Goal: Task Accomplishment & Management: Manage account settings

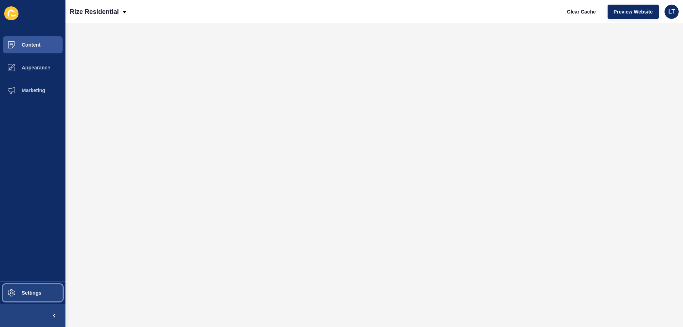
click at [30, 292] on span "Settings" at bounding box center [20, 293] width 42 height 6
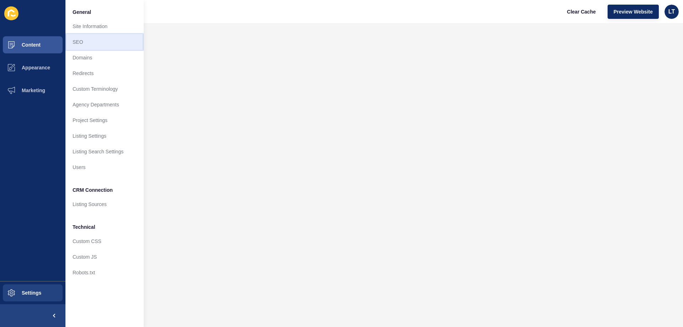
click at [95, 46] on link "SEO" at bounding box center [104, 42] width 78 height 16
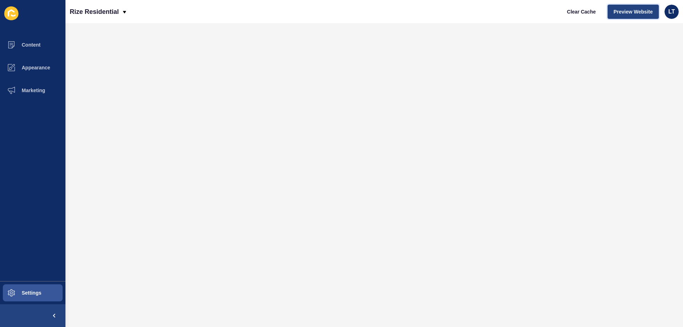
click at [646, 11] on span "Preview Website" at bounding box center [632, 11] width 39 height 7
click at [30, 45] on span "Content" at bounding box center [20, 45] width 42 height 6
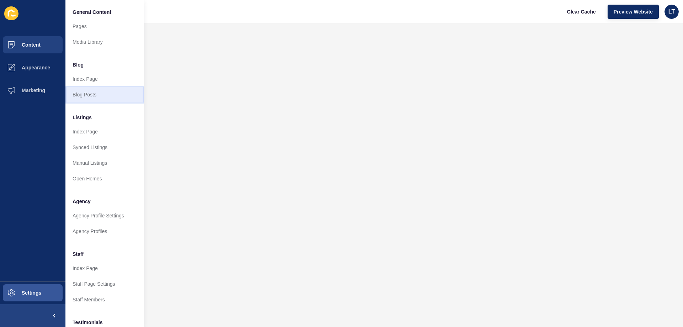
click at [98, 96] on link "Blog Posts" at bounding box center [104, 95] width 78 height 16
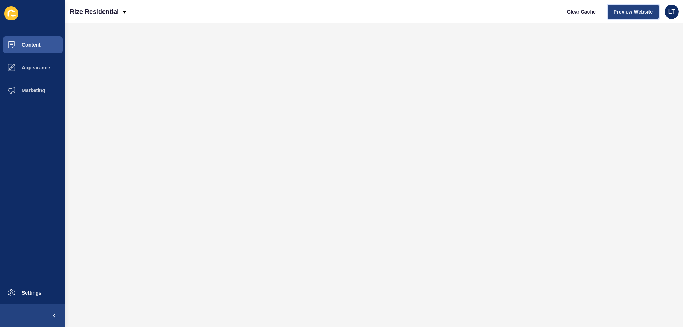
click at [634, 15] on span "Preview Website" at bounding box center [632, 11] width 39 height 7
click at [29, 64] on button "Appearance" at bounding box center [32, 67] width 65 height 23
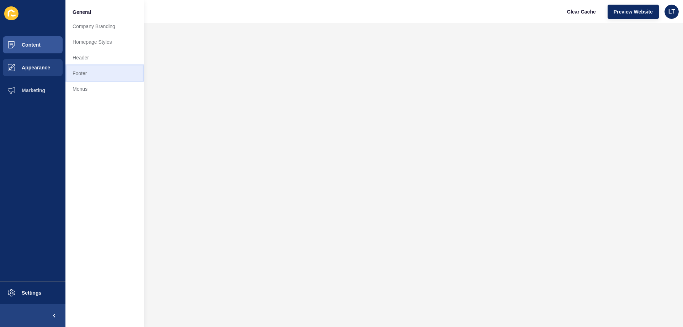
click at [95, 75] on link "Footer" at bounding box center [104, 73] width 78 height 16
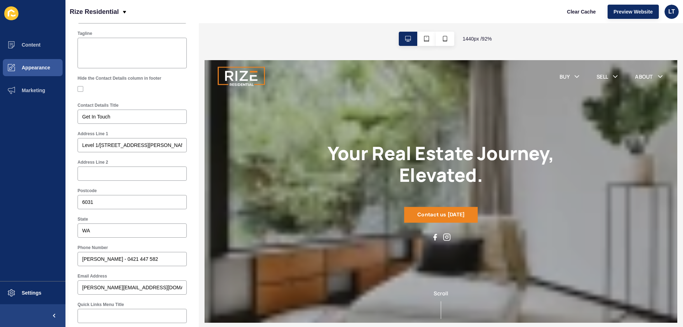
scroll to position [178, 0]
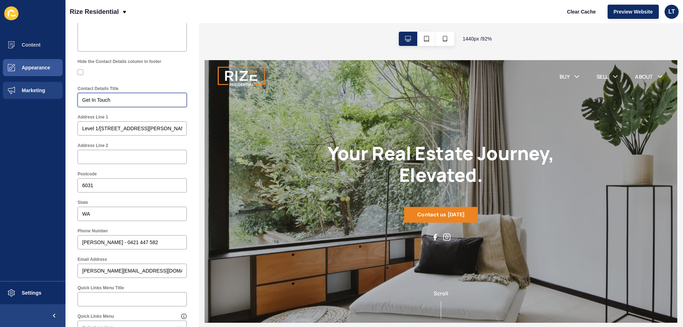
drag, startPoint x: 94, startPoint y: 100, endPoint x: 18, endPoint y: 97, distance: 76.2
click at [18, 97] on div "Content Appearance Marketing Settings Rize Residential Clear Cache Preview Webs…" at bounding box center [341, 163] width 683 height 327
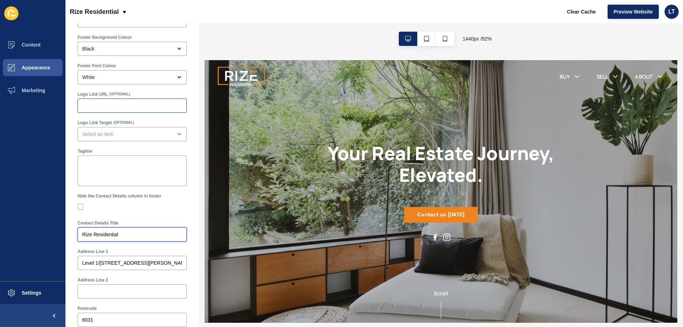
scroll to position [0, 0]
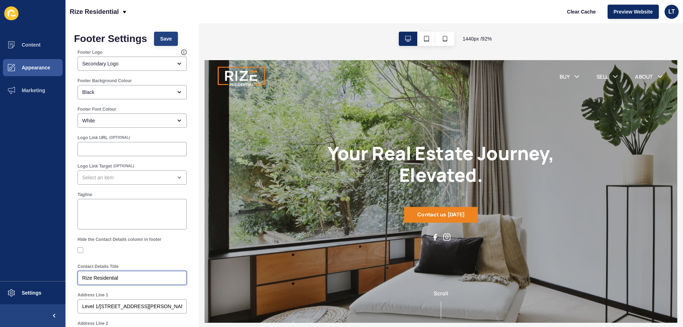
type input "Rize Residential"
click at [164, 38] on span "Save" at bounding box center [166, 38] width 12 height 7
click at [102, 206] on textarea "Tagline" at bounding box center [132, 214] width 107 height 28
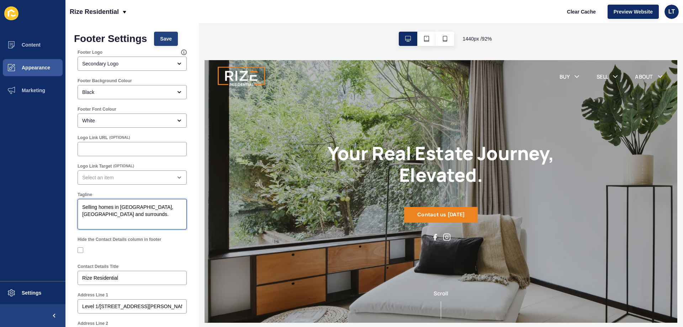
type textarea "Selling homes in [GEOGRAPHIC_DATA], [GEOGRAPHIC_DATA] and surrounds."
click at [170, 37] on span "Save" at bounding box center [166, 38] width 12 height 7
click at [35, 39] on button "Content" at bounding box center [32, 44] width 65 height 23
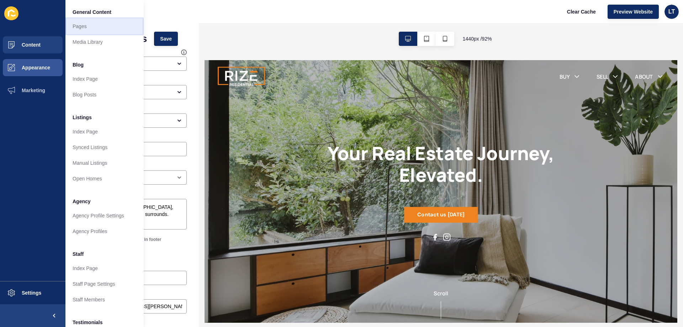
click at [81, 26] on link "Pages" at bounding box center [104, 26] width 78 height 16
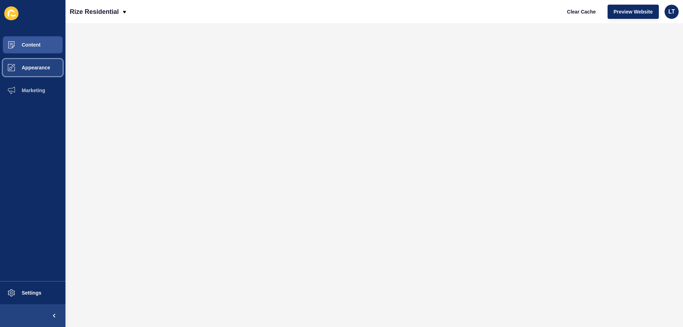
click at [32, 64] on button "Appearance" at bounding box center [32, 67] width 65 height 23
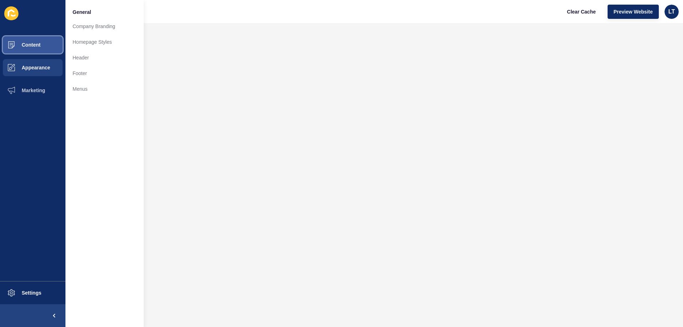
click at [41, 43] on button "Content" at bounding box center [32, 44] width 65 height 23
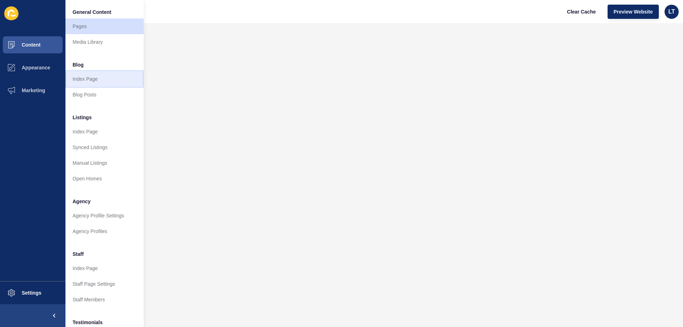
click at [89, 76] on link "Index Page" at bounding box center [104, 79] width 78 height 16
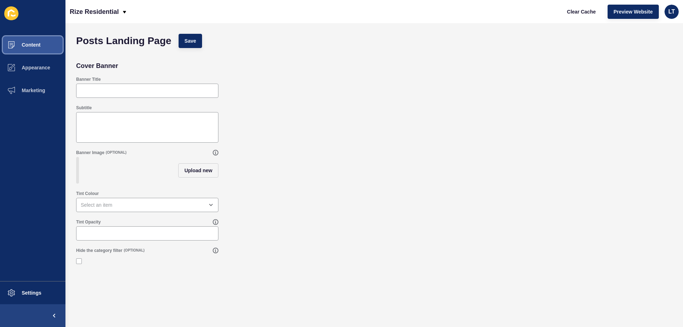
click at [36, 42] on span "Content" at bounding box center [20, 45] width 42 height 6
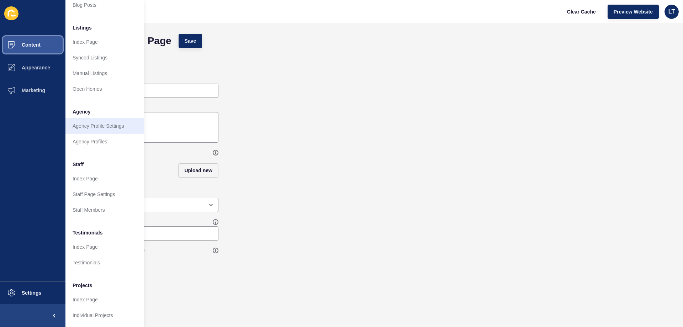
scroll to position [95, 0]
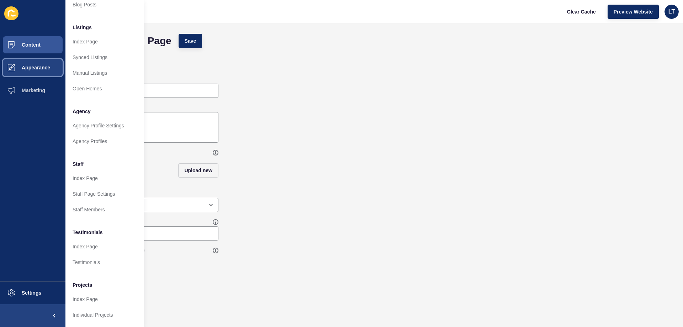
click at [37, 67] on span "Appearance" at bounding box center [24, 68] width 51 height 6
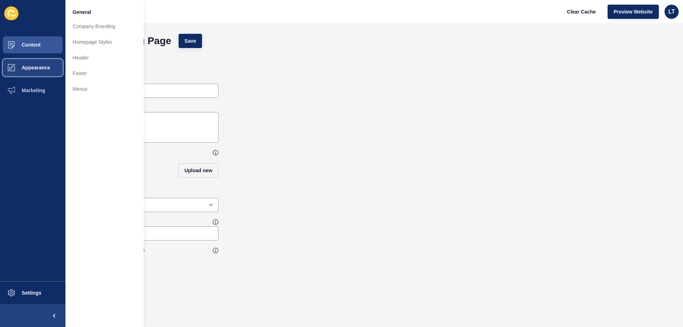
scroll to position [0, 0]
click at [78, 55] on link "Header" at bounding box center [104, 58] width 78 height 16
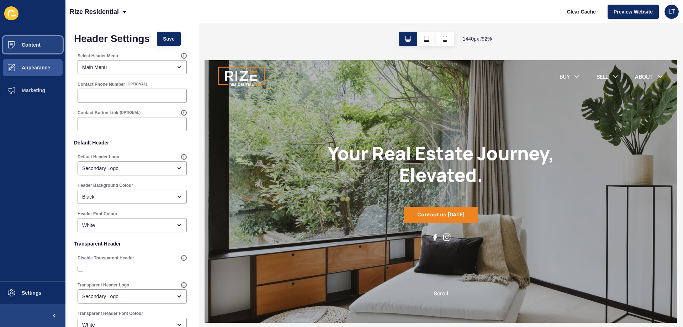
click at [24, 42] on span "Content" at bounding box center [20, 45] width 42 height 6
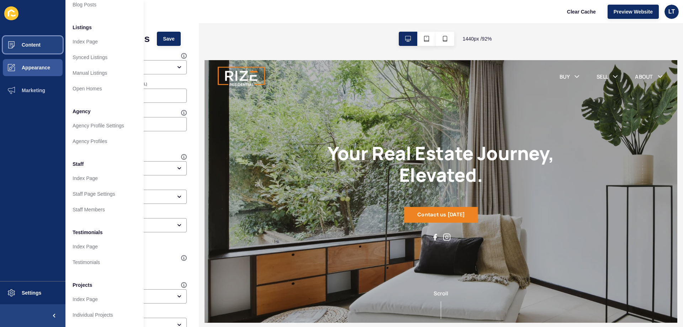
scroll to position [95, 0]
click at [95, 37] on link "Index Page" at bounding box center [104, 42] width 78 height 16
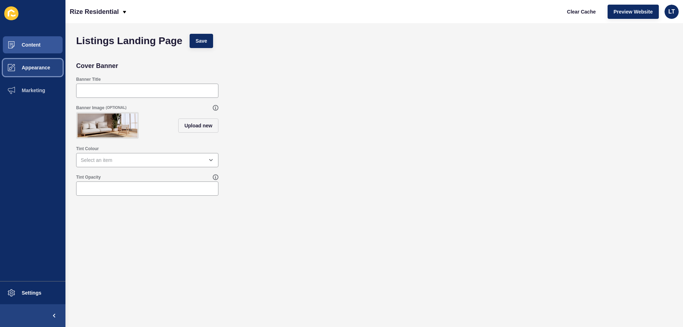
click at [24, 65] on span "Appearance" at bounding box center [24, 68] width 51 height 6
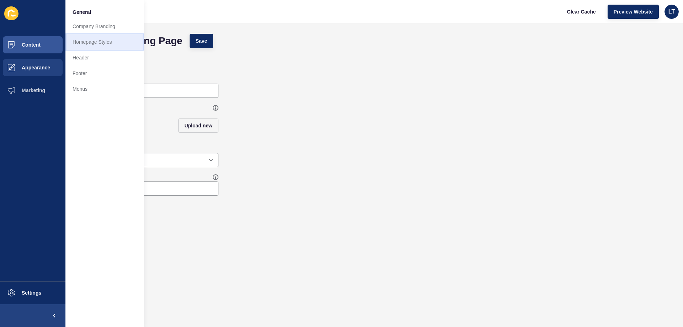
click at [105, 45] on link "Homepage Styles" at bounding box center [104, 42] width 78 height 16
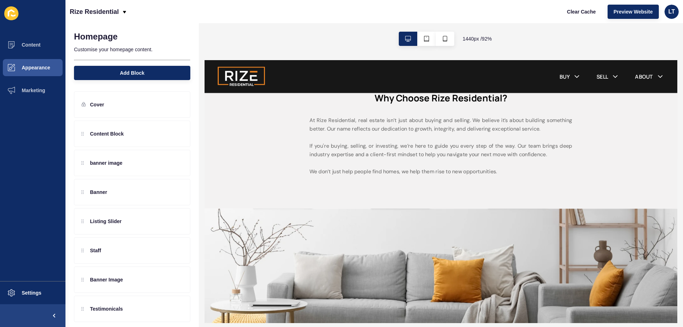
scroll to position [284, 0]
click at [409, 143] on p "At Rize Residential, real estate isn’t just about buying and selling. We believ…" at bounding box center [460, 153] width 284 height 65
click at [411, 130] on p "At Rize Residential, real estate isn’t just about buying and selling. We believ…" at bounding box center [460, 153] width 284 height 65
drag, startPoint x: 82, startPoint y: 135, endPoint x: 199, endPoint y: 141, distance: 116.4
click at [96, 139] on div "Content Block banner image Banner Listing Slider Staff Banner Image Testimonica…" at bounding box center [132, 221] width 116 height 201
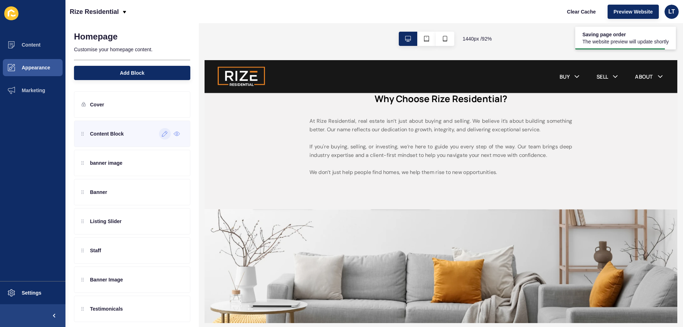
click at [162, 132] on icon at bounding box center [165, 134] width 6 height 6
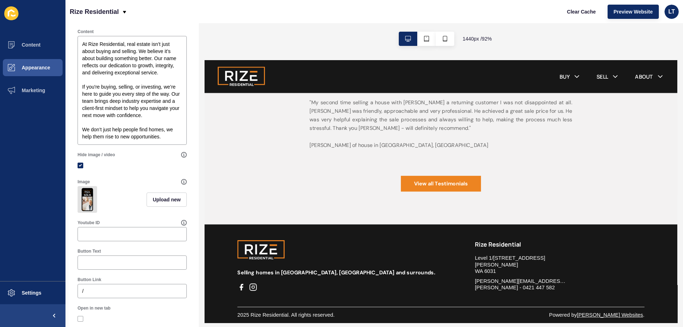
scroll to position [213, 0]
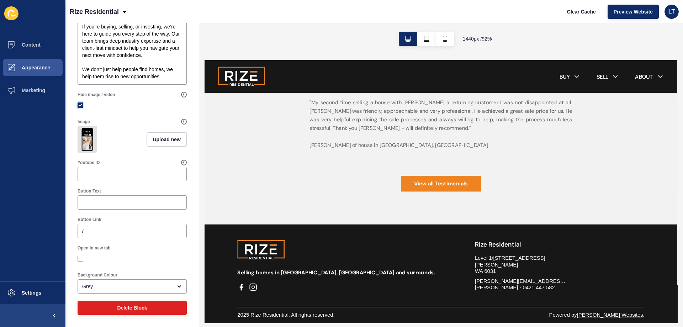
click at [81, 102] on label at bounding box center [81, 105] width 6 height 6
click at [81, 103] on input "Hide image / video" at bounding box center [81, 105] width 5 height 5
click at [81, 102] on label at bounding box center [81, 105] width 6 height 6
click at [81, 103] on input "Hide image / video" at bounding box center [81, 105] width 5 height 5
checkbox input "true"
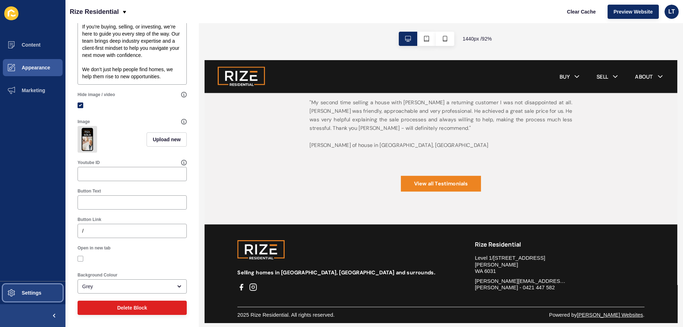
click at [24, 289] on button "Settings" at bounding box center [32, 292] width 65 height 23
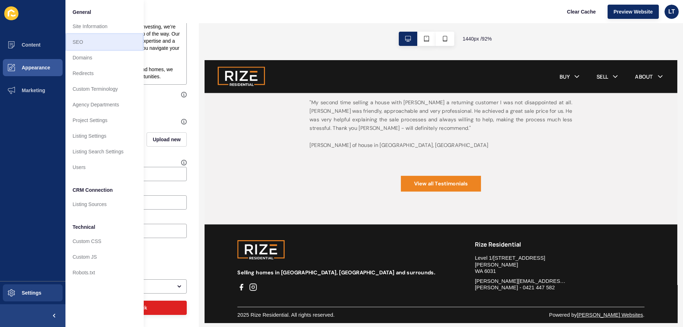
click at [90, 43] on link "SEO" at bounding box center [104, 42] width 78 height 16
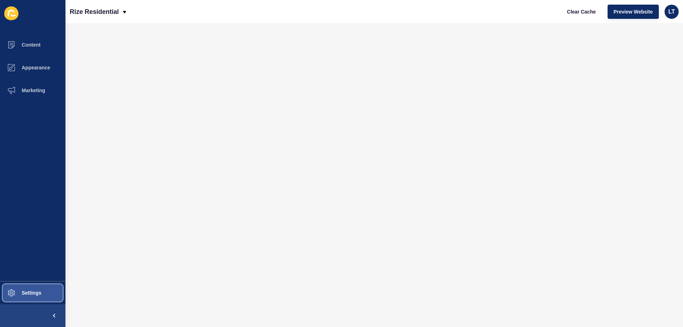
click at [32, 292] on span "Settings" at bounding box center [20, 293] width 42 height 6
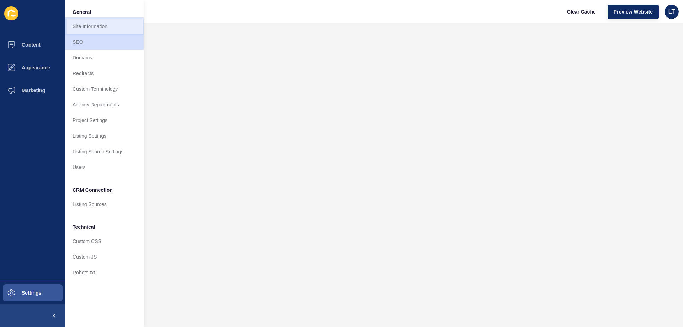
click at [106, 26] on link "Site Information" at bounding box center [104, 26] width 78 height 16
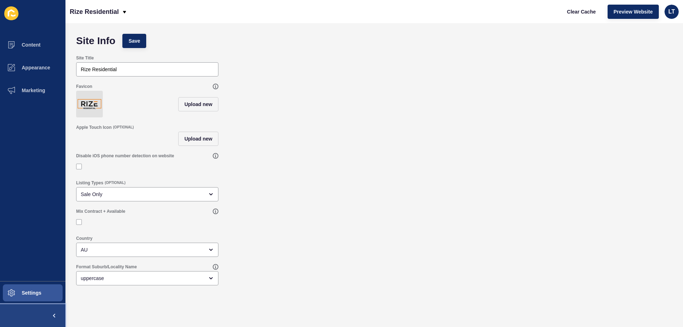
click at [54, 315] on span at bounding box center [54, 315] width 23 height 23
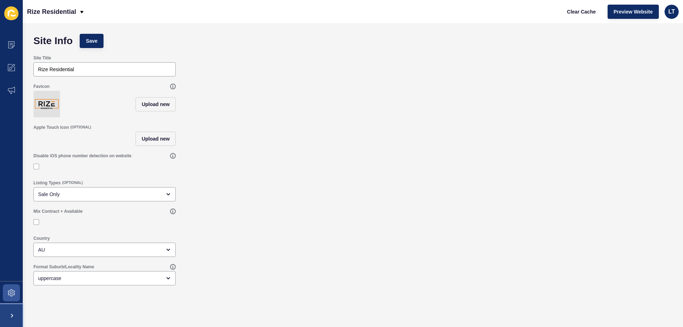
click at [12, 314] on span at bounding box center [11, 315] width 23 height 23
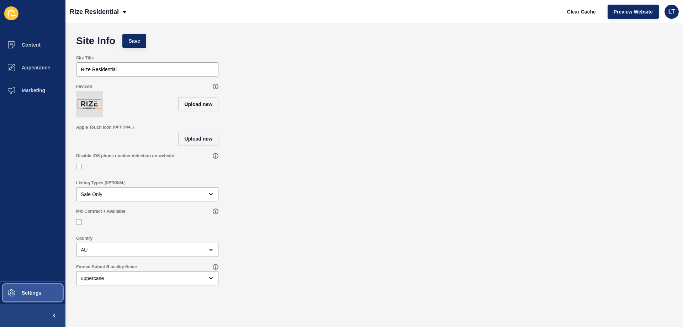
click at [17, 292] on span "Settings" at bounding box center [20, 293] width 42 height 6
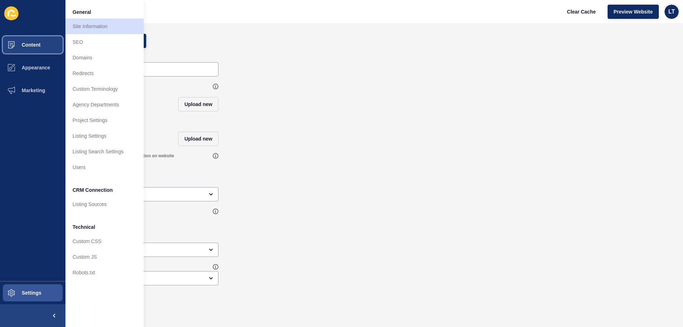
click at [33, 46] on span "Content" at bounding box center [20, 45] width 42 height 6
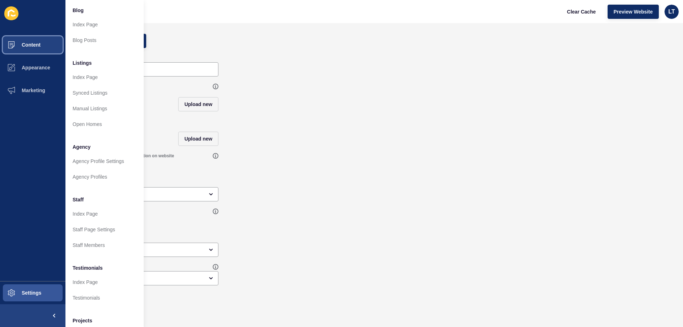
scroll to position [95, 0]
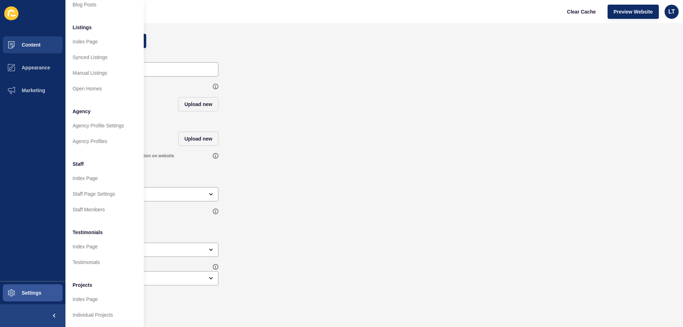
click at [265, 158] on div "Disable iOS phone number detection on website" at bounding box center [374, 162] width 603 height 27
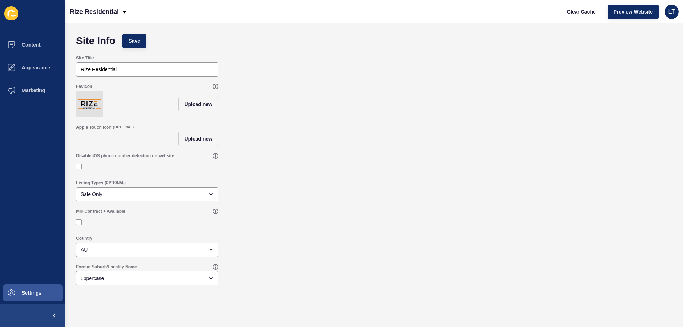
scroll to position [0, 0]
click at [39, 294] on span "Settings" at bounding box center [20, 293] width 42 height 6
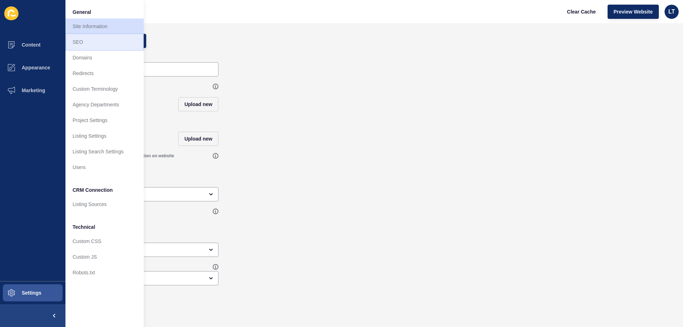
click at [102, 42] on link "SEO" at bounding box center [104, 42] width 78 height 16
